Goal: Transaction & Acquisition: Purchase product/service

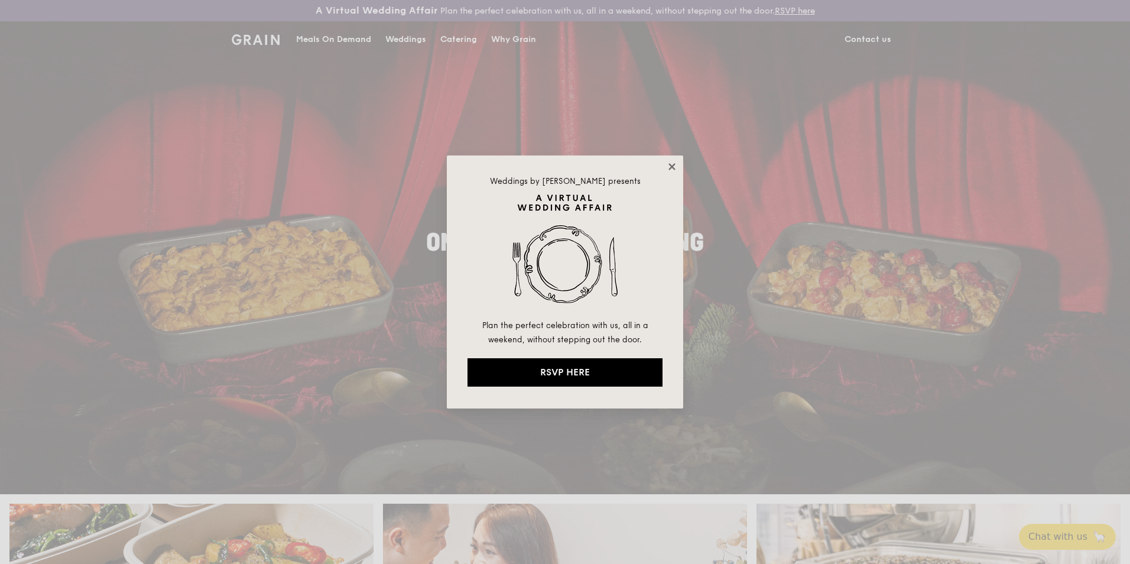
click at [675, 163] on icon at bounding box center [672, 166] width 11 height 11
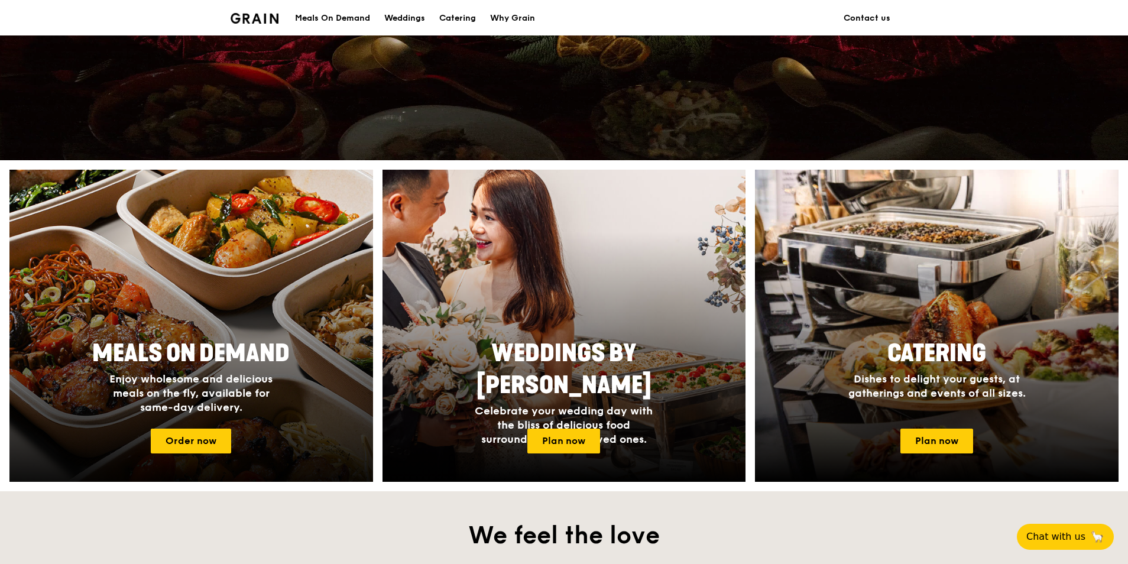
scroll to position [355, 0]
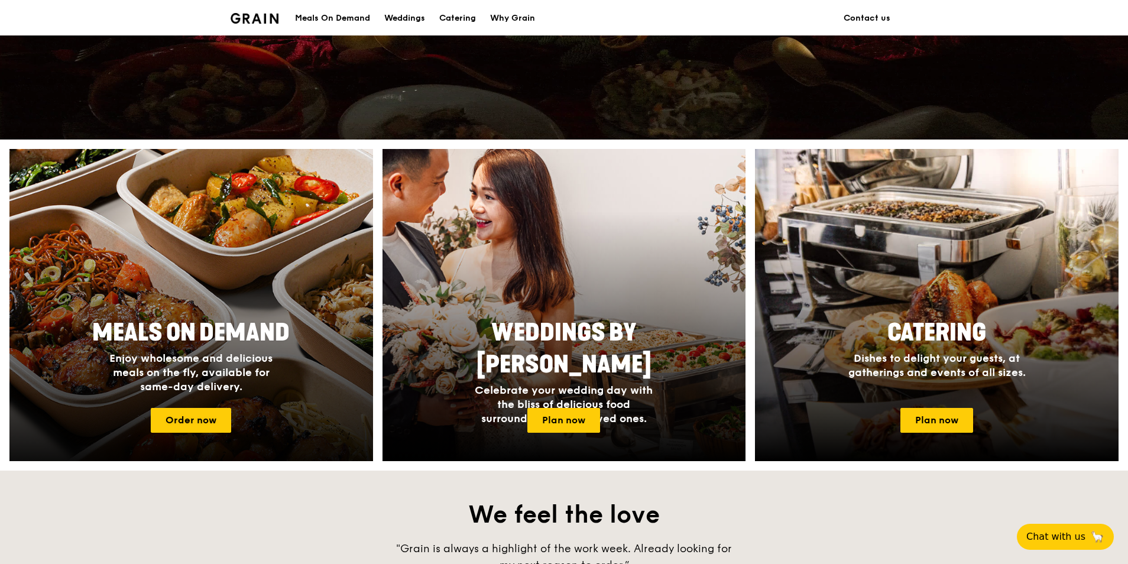
click at [187, 407] on div at bounding box center [191, 305] width 400 height 343
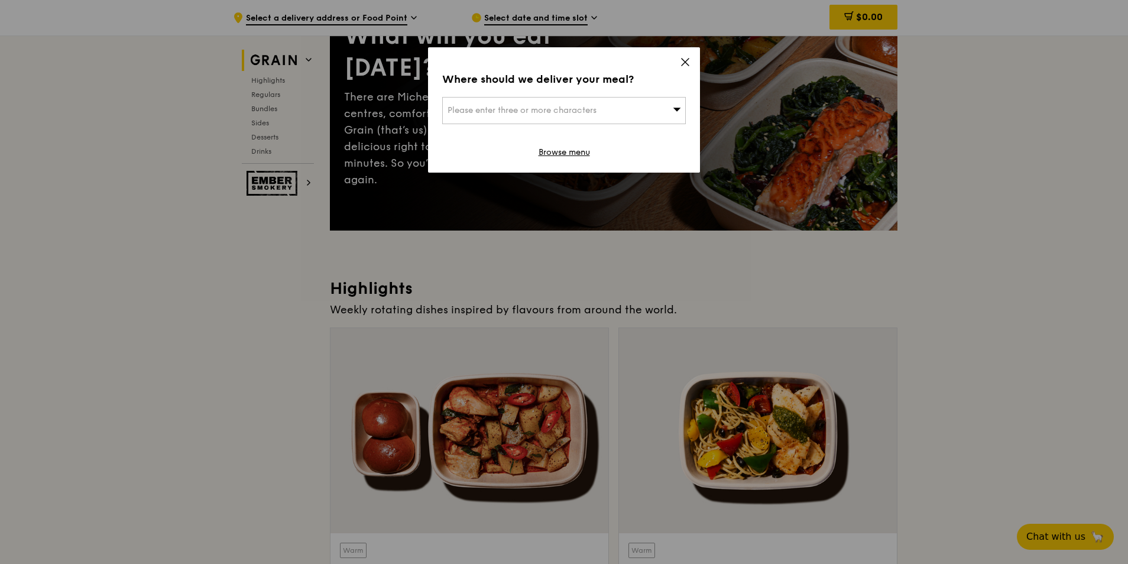
scroll to position [355, 0]
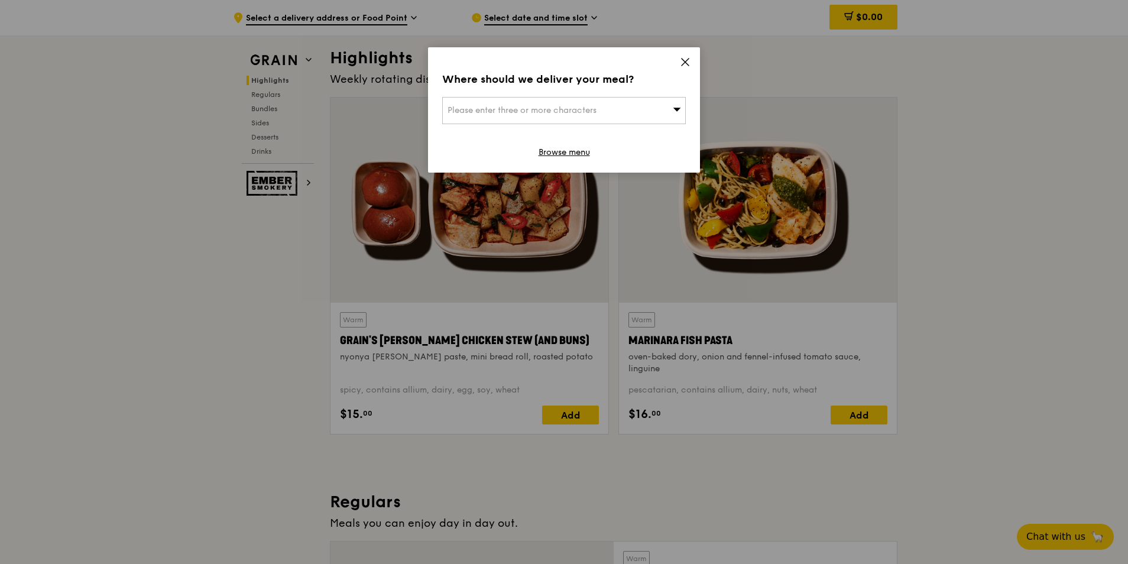
click at [684, 63] on icon at bounding box center [685, 62] width 7 height 7
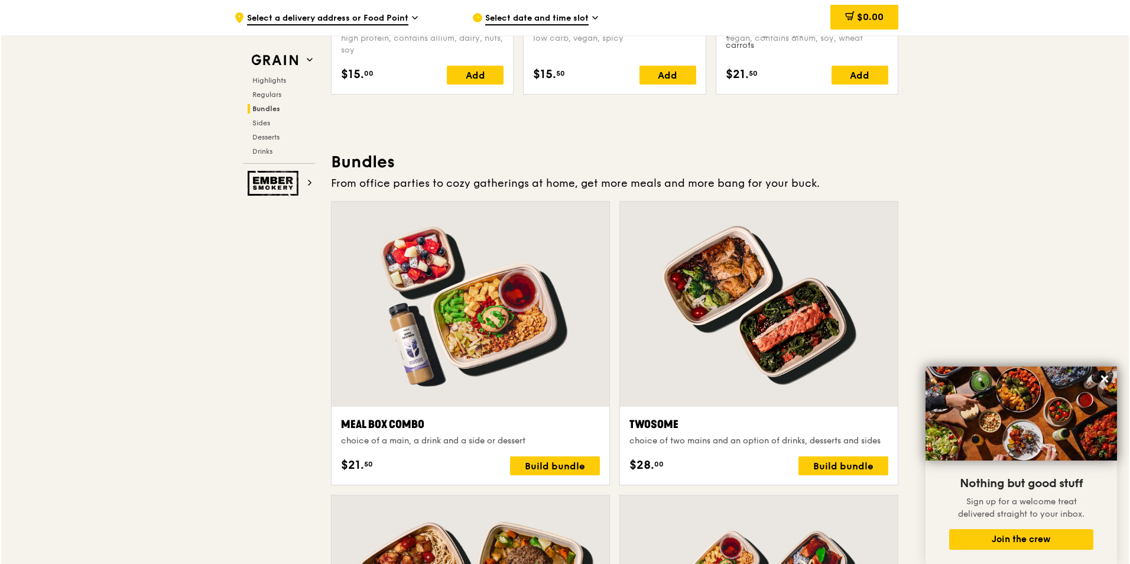
scroll to position [1773, 0]
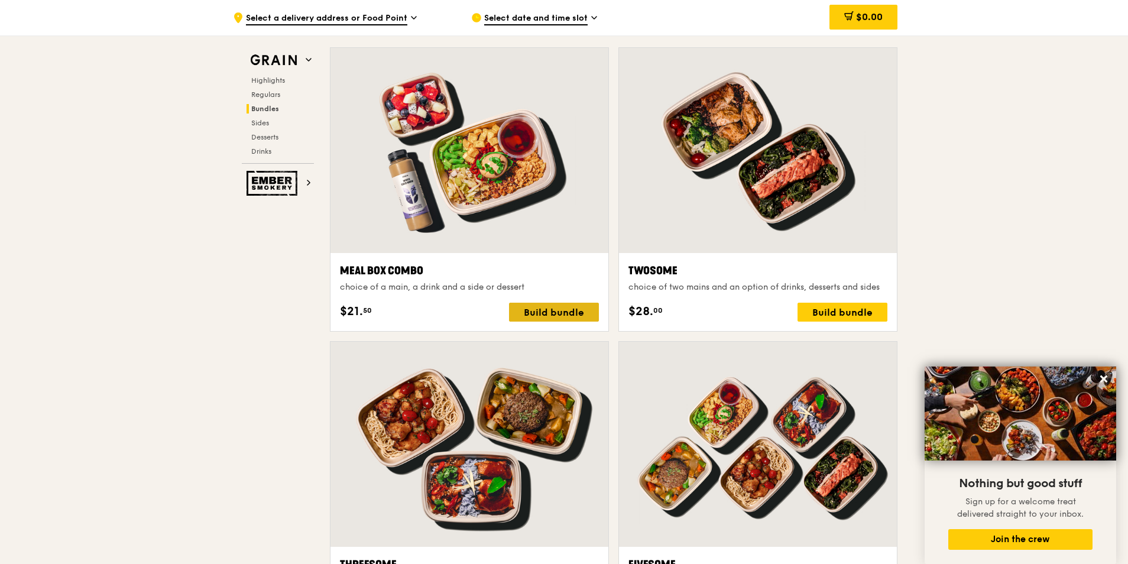
click at [557, 306] on div "Build bundle" at bounding box center [554, 312] width 90 height 19
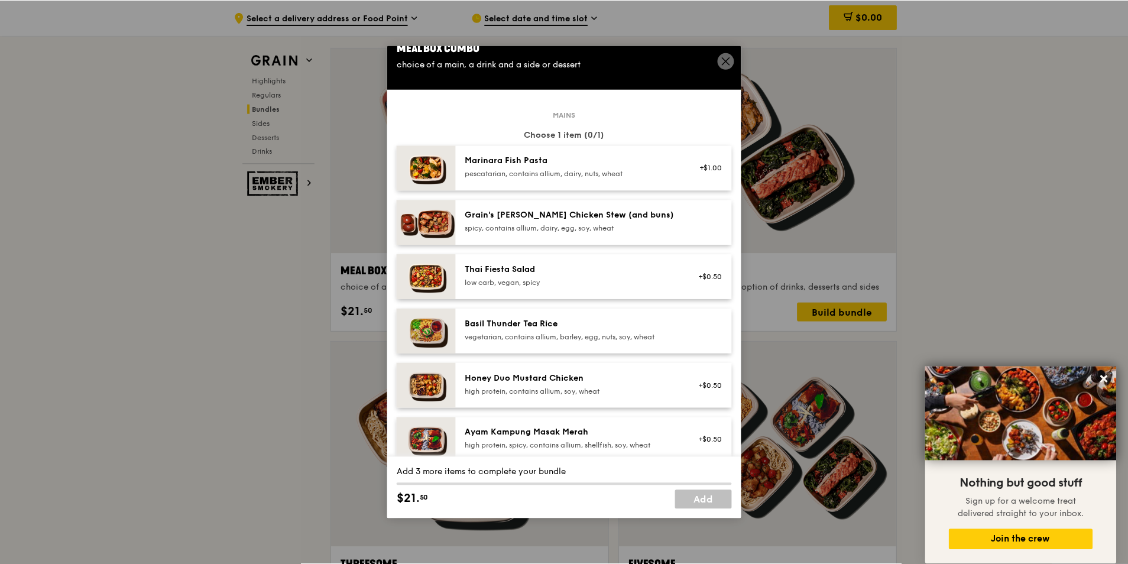
scroll to position [0, 0]
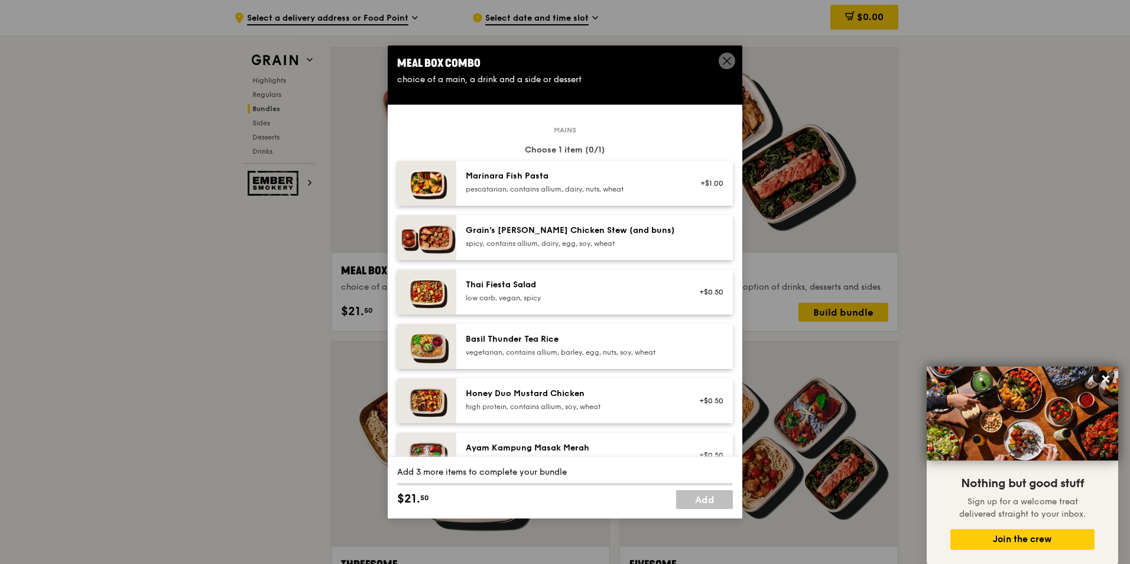
click at [725, 60] on icon at bounding box center [727, 61] width 11 height 11
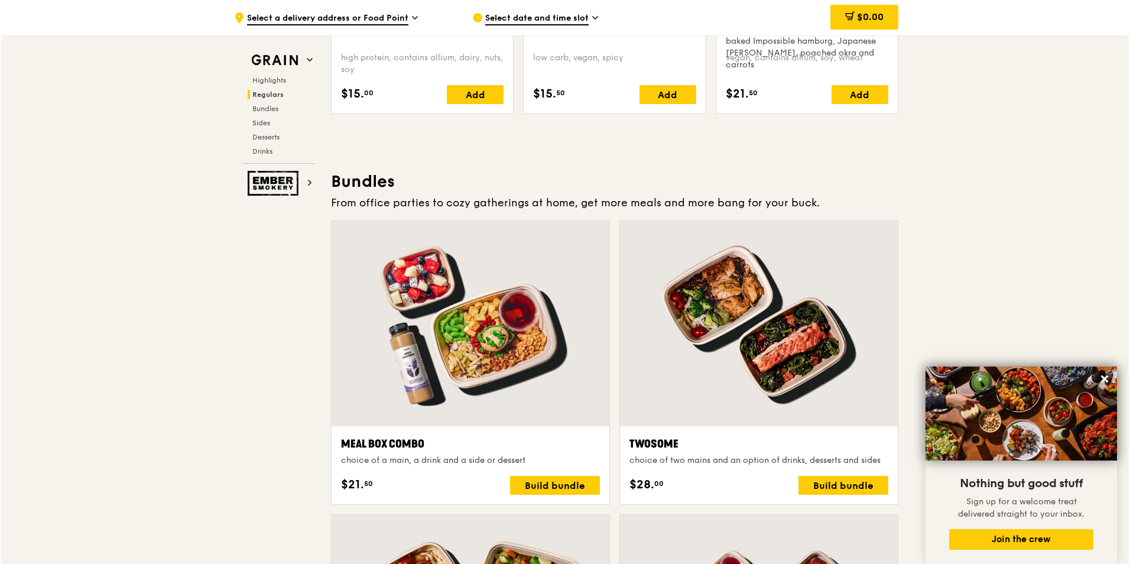
scroll to position [1596, 0]
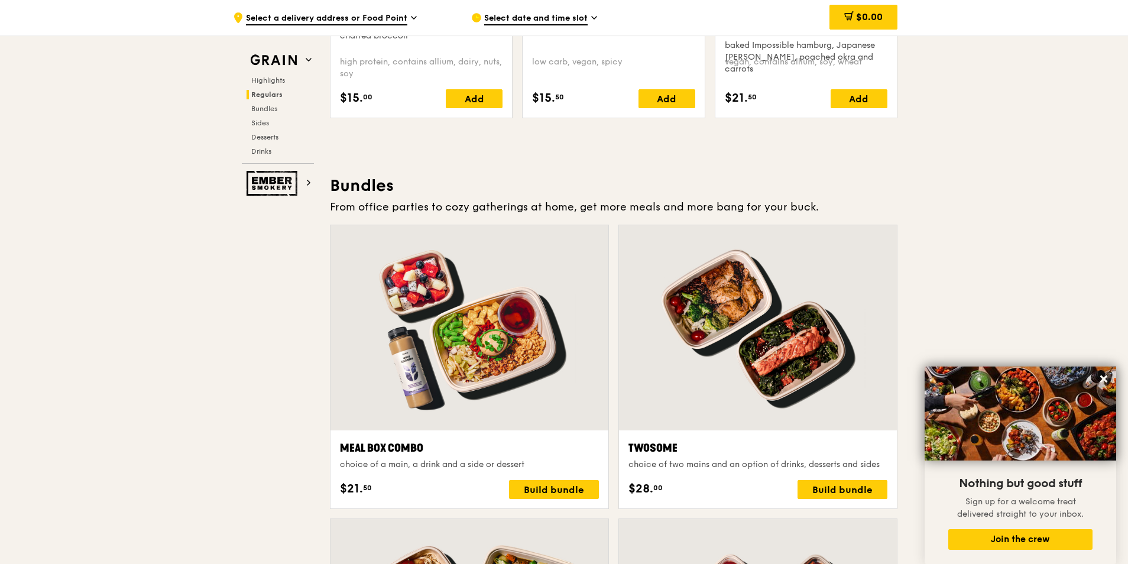
click at [679, 447] on div "Twosome" at bounding box center [757, 448] width 259 height 17
click at [738, 459] on div "choice of two mains and an option of drinks, desserts and sides" at bounding box center [757, 465] width 259 height 12
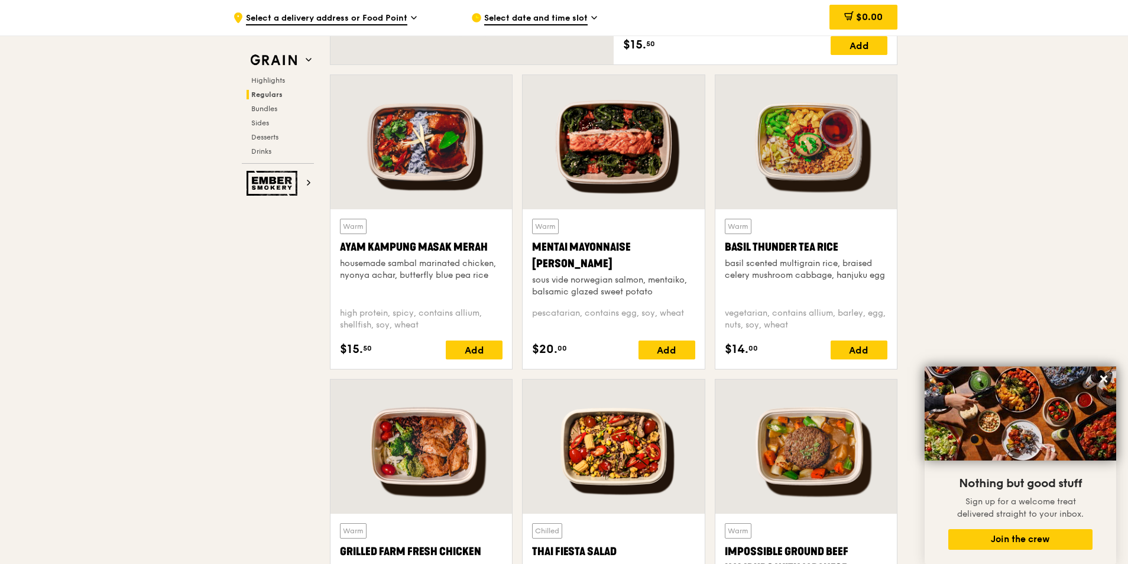
scroll to position [1005, 0]
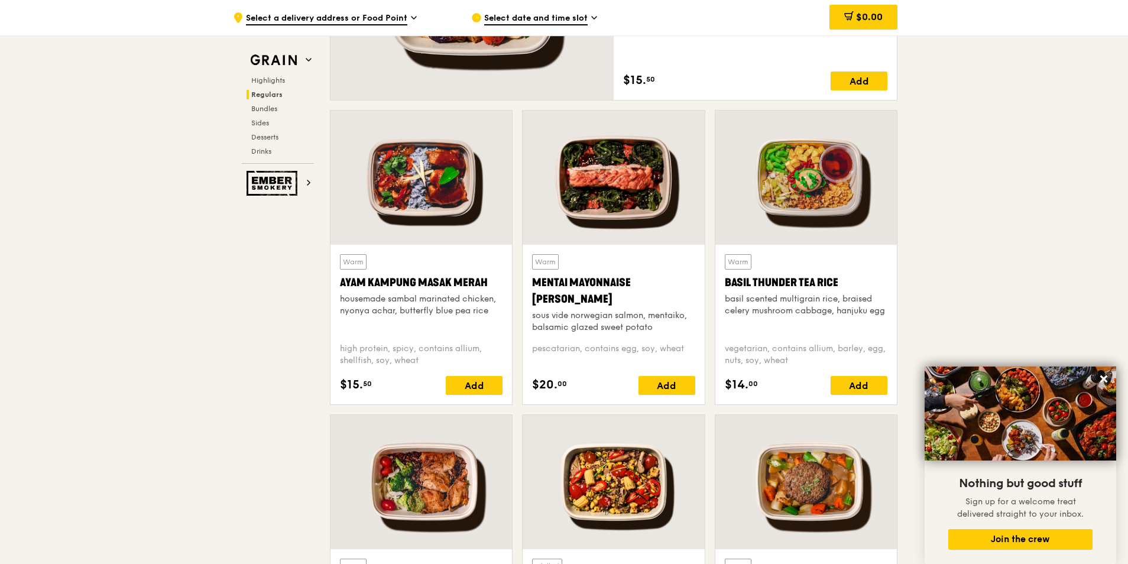
click at [627, 171] on div at bounding box center [613, 178] width 181 height 134
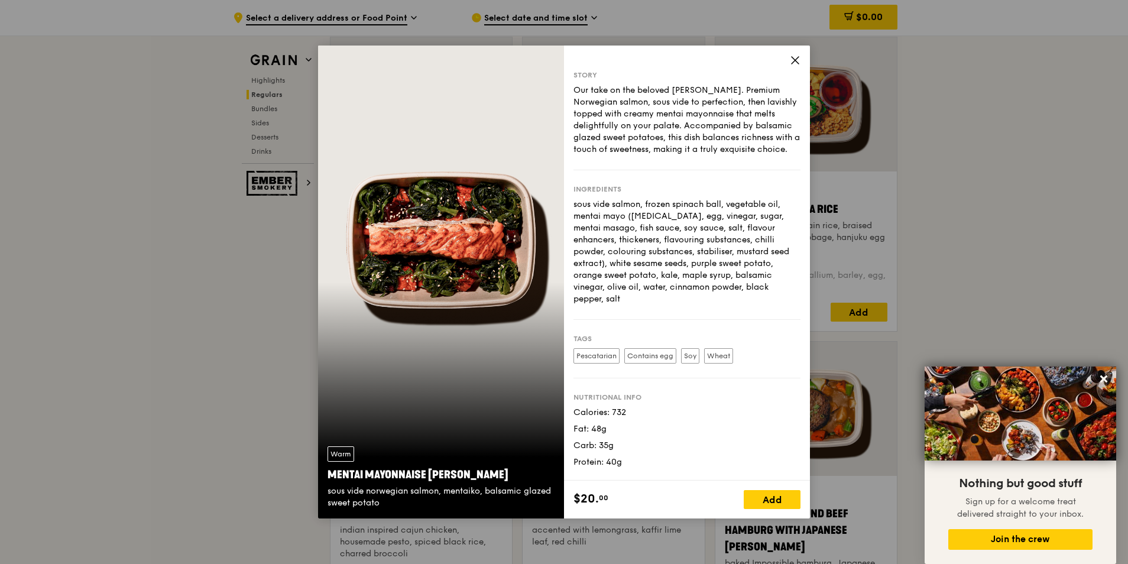
scroll to position [946, 0]
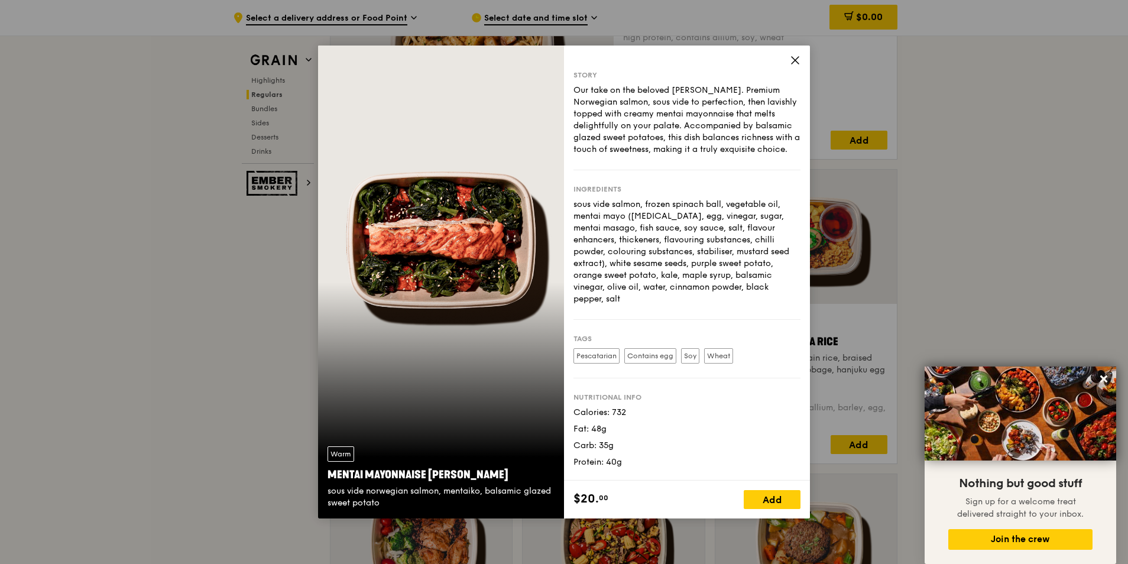
click at [793, 57] on icon at bounding box center [795, 60] width 11 height 11
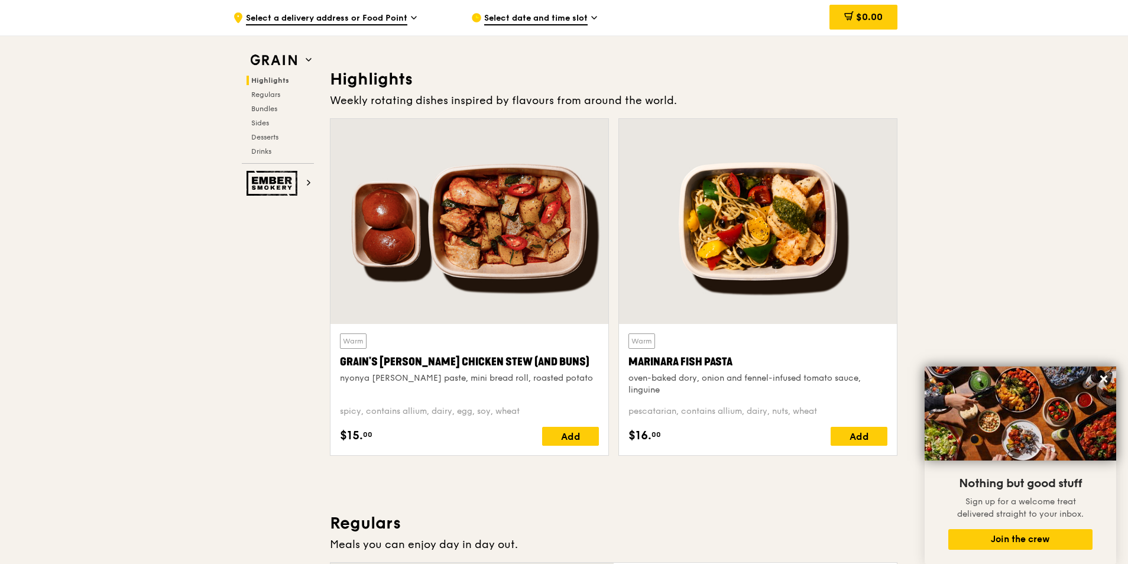
scroll to position [355, 0]
